Goal: Transaction & Acquisition: Purchase product/service

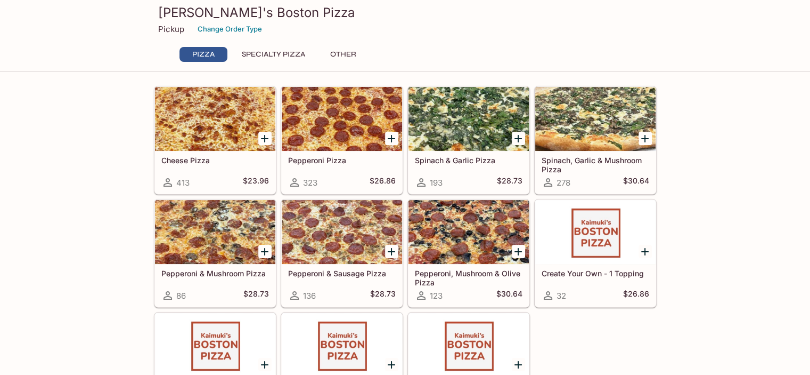
scroll to position [19, 0]
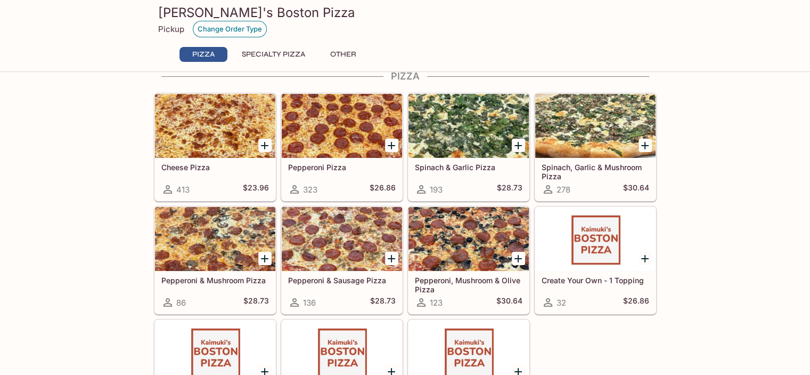
click at [240, 29] on button "Change Order Type" at bounding box center [230, 29] width 74 height 17
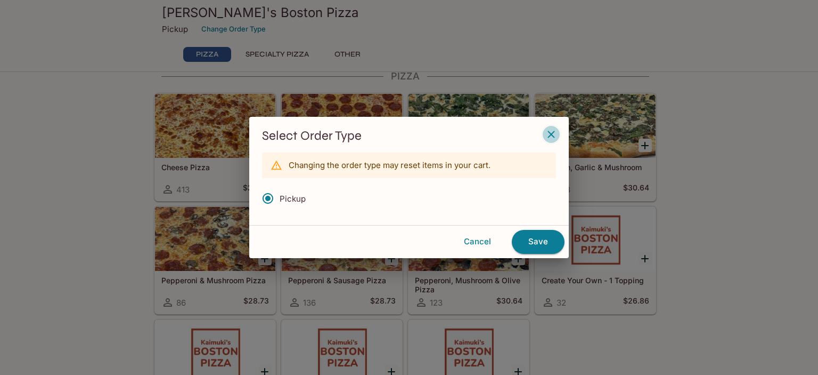
click at [550, 138] on icon "button" at bounding box center [551, 134] width 13 height 13
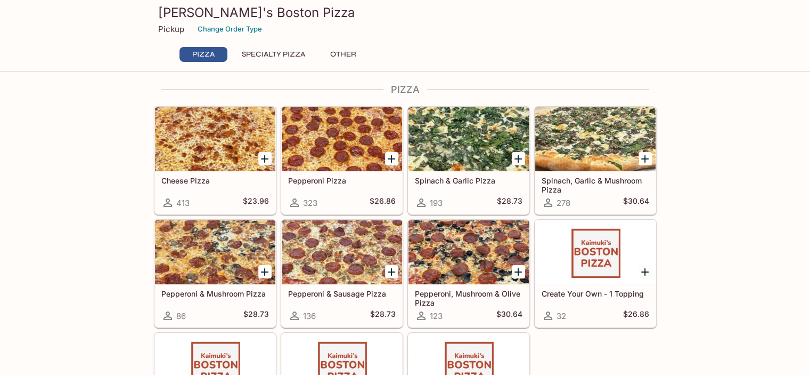
scroll to position [0, 0]
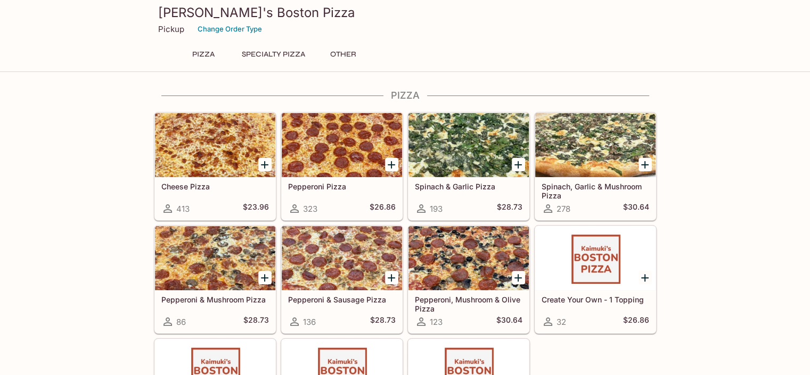
click at [301, 53] on button "Specialty Pizza" at bounding box center [273, 54] width 75 height 15
click at [287, 54] on button "Specialty Pizza" at bounding box center [273, 54] width 75 height 15
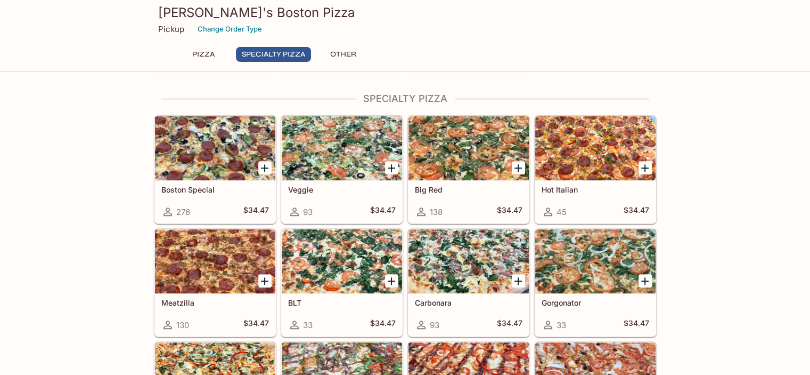
scroll to position [376, 0]
click at [349, 53] on button "Other" at bounding box center [344, 54] width 48 height 15
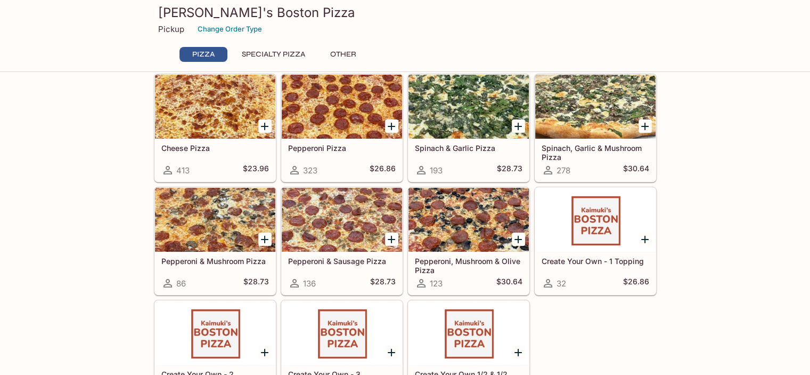
scroll to position [0, 0]
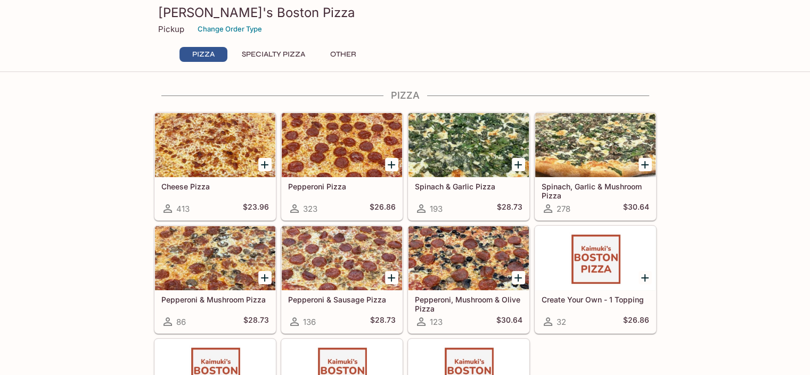
click at [389, 165] on icon "Add Pepperoni Pizza" at bounding box center [391, 164] width 13 height 13
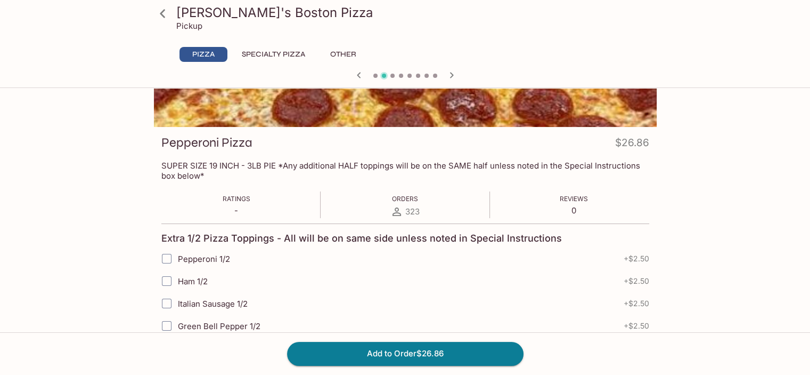
scroll to position [213, 0]
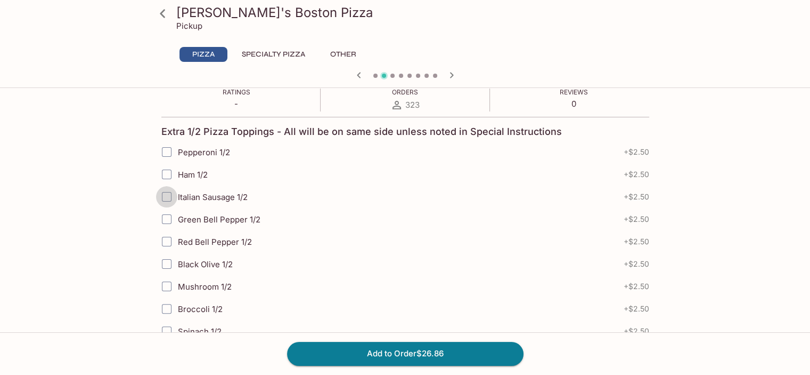
click at [166, 196] on input "Italian Sausage 1/2" at bounding box center [166, 196] width 21 height 21
checkbox input "true"
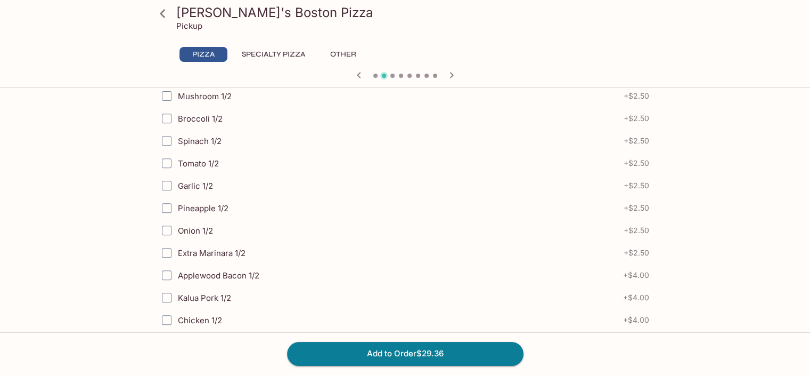
scroll to position [426, 0]
click at [169, 204] on input "Onion 1/2" at bounding box center [166, 207] width 21 height 21
click at [354, 76] on icon "button" at bounding box center [359, 75] width 13 height 13
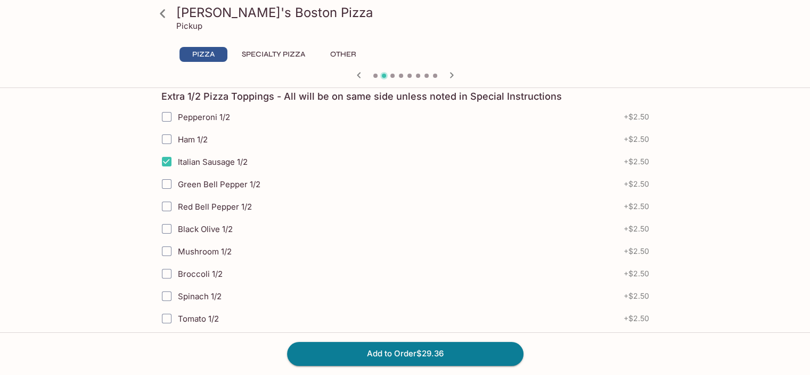
scroll to position [320, 0]
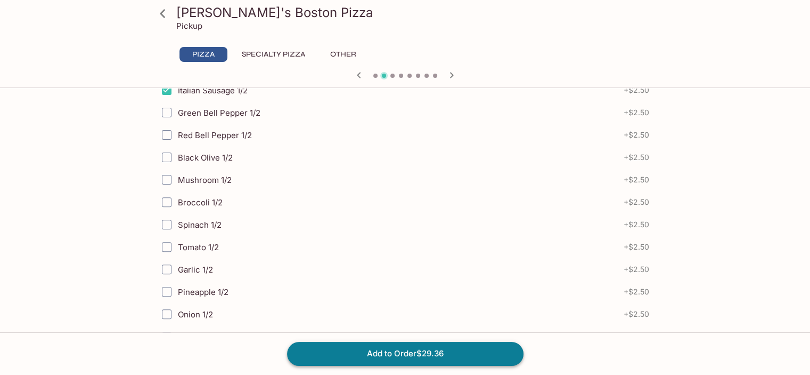
click at [420, 354] on button "Add to Order $29.36" at bounding box center [405, 352] width 237 height 23
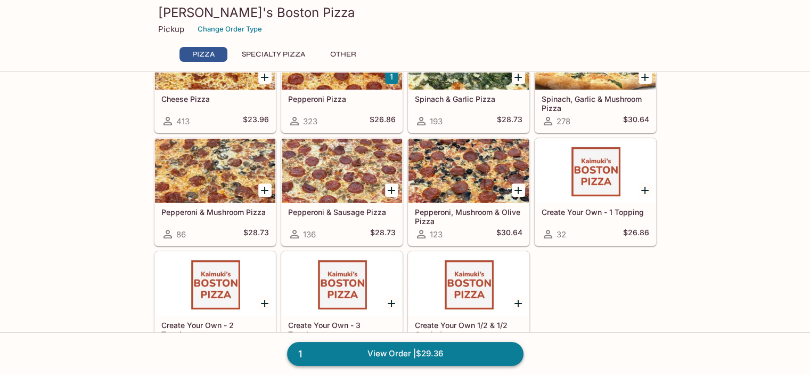
scroll to position [107, 0]
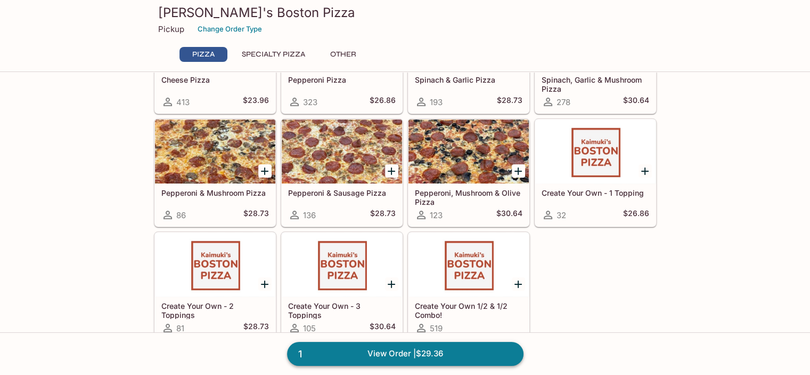
click at [465, 356] on link "1 View Order | $29.36" at bounding box center [405, 352] width 237 height 23
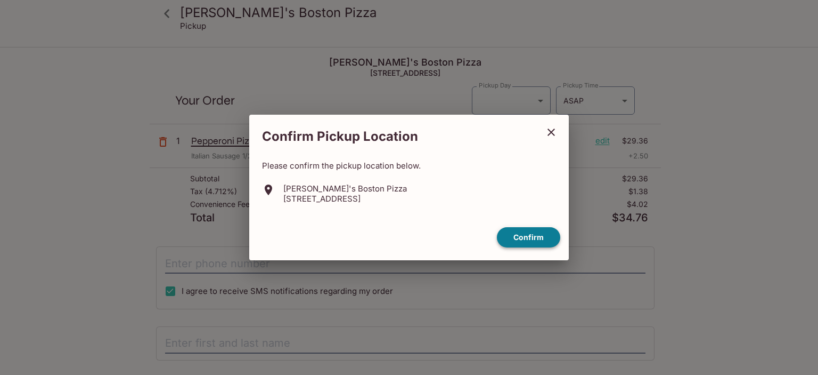
click at [515, 237] on button "Confirm" at bounding box center [528, 237] width 63 height 21
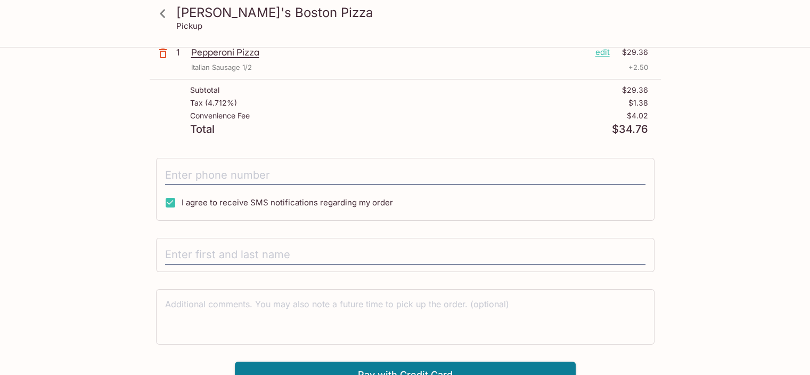
scroll to position [100, 0]
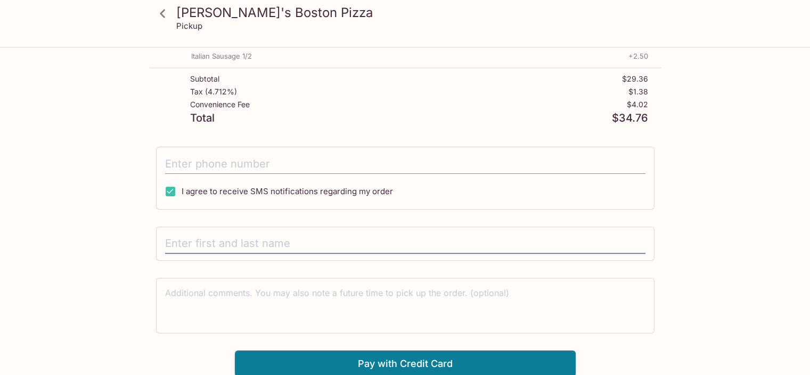
click at [200, 169] on input "tel" at bounding box center [405, 163] width 481 height 20
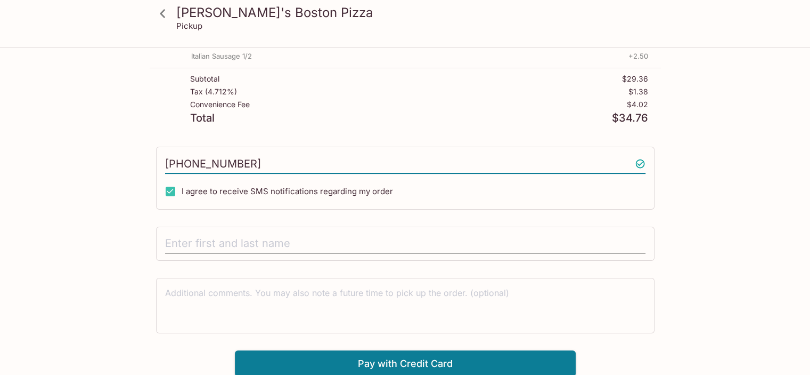
type input "(808) 478-1995"
click at [181, 240] on input "text" at bounding box center [405, 243] width 481 height 20
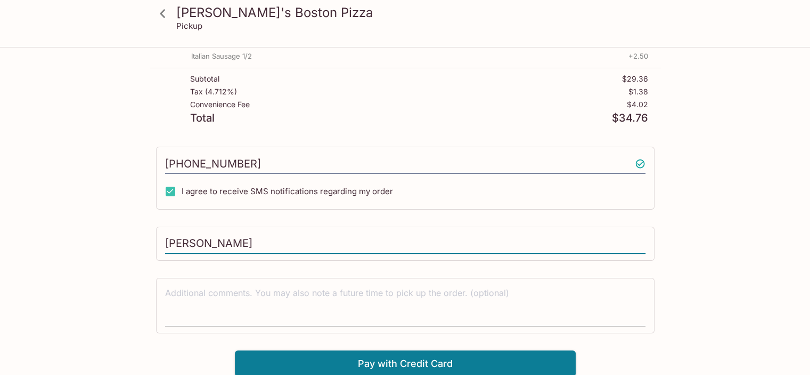
type input "Geoffrey Long"
click at [183, 302] on textarea at bounding box center [405, 305] width 481 height 37
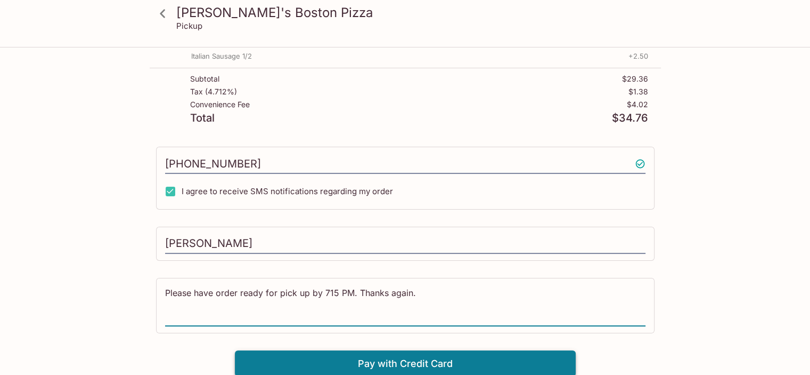
type textarea "Please have order ready for pick up by 715 PM. Thanks again."
click at [413, 364] on button "Pay with Credit Card" at bounding box center [405, 363] width 341 height 27
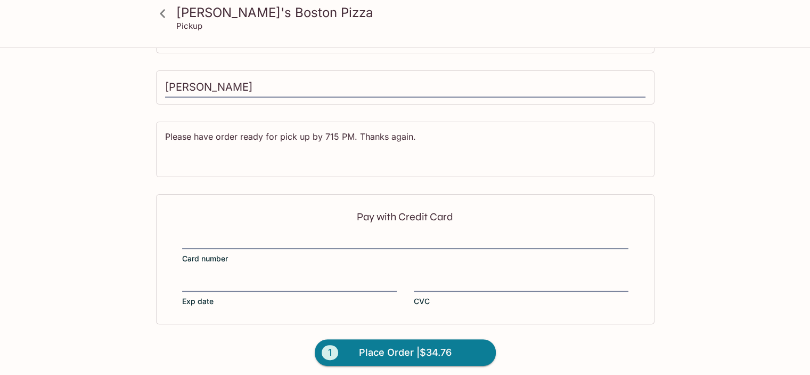
scroll to position [259, 0]
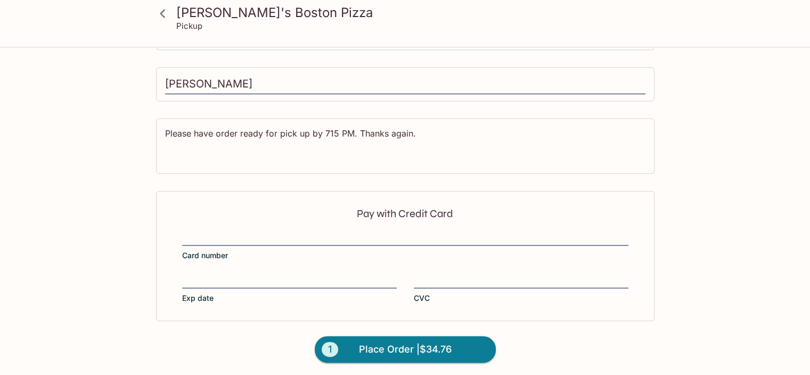
click at [194, 223] on div "Pay with Credit Card Card number Exp date CVC" at bounding box center [405, 256] width 499 height 130
click at [197, 229] on div "Pay with Credit Card Card number Exp date CVC" at bounding box center [405, 256] width 499 height 130
click at [181, 277] on div "Pay with Credit Card Card number Exp date CVC" at bounding box center [405, 256] width 499 height 130
click at [400, 351] on span "Place Order | $34.76" at bounding box center [405, 348] width 93 height 17
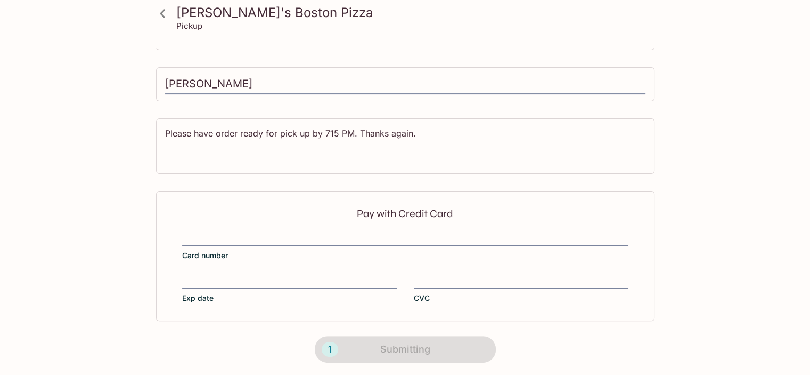
scroll to position [211, 0]
